Goal: Information Seeking & Learning: Learn about a topic

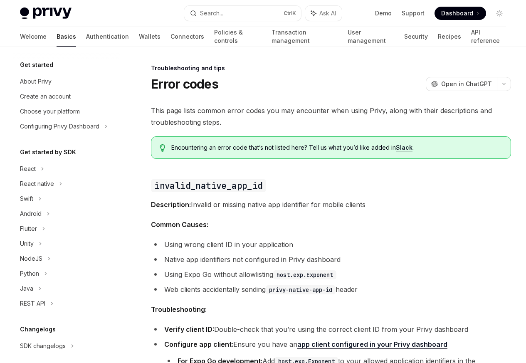
scroll to position [79, 0]
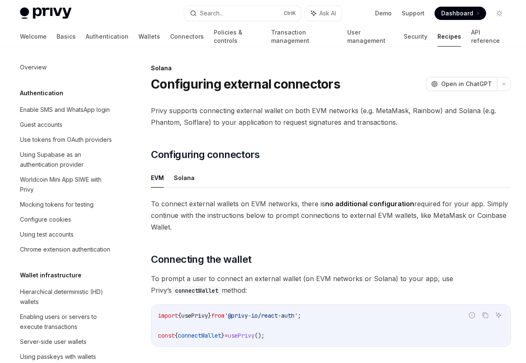
scroll to position [1333, 0]
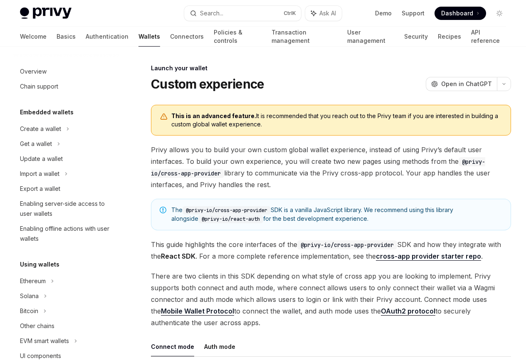
scroll to position [381, 0]
